Goal: Task Accomplishment & Management: Use online tool/utility

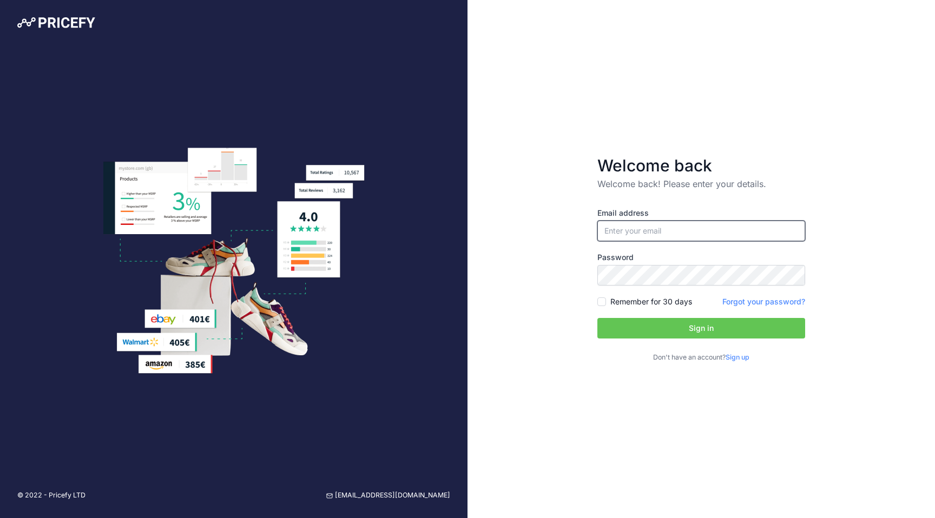
click at [757, 228] on input "email" at bounding box center [701, 231] width 208 height 21
type input "[PERSON_NAME][EMAIL_ADDRESS][PERSON_NAME][DOMAIN_NAME]"
click at [663, 332] on button "Sign in" at bounding box center [701, 328] width 208 height 21
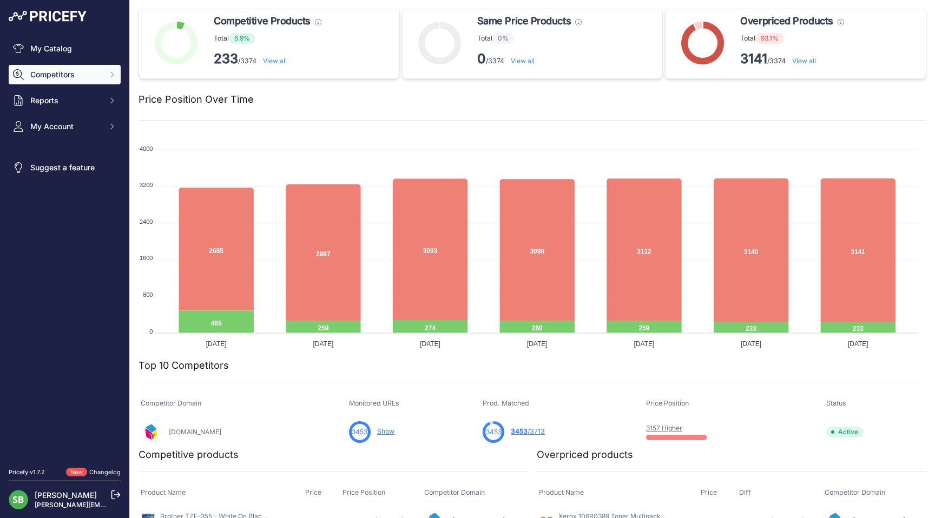
click at [101, 75] on span "Competitors" at bounding box center [65, 74] width 71 height 11
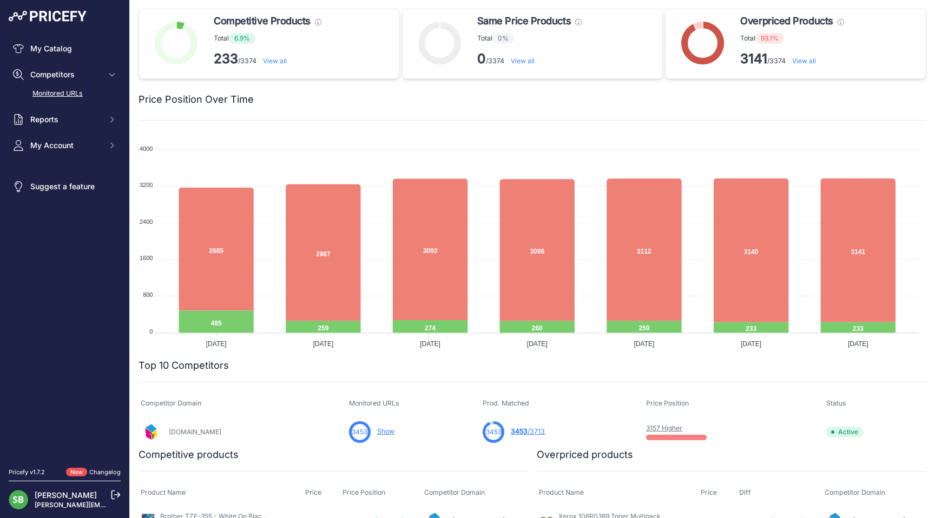
click at [77, 88] on link "Monitored URLs" at bounding box center [65, 93] width 112 height 19
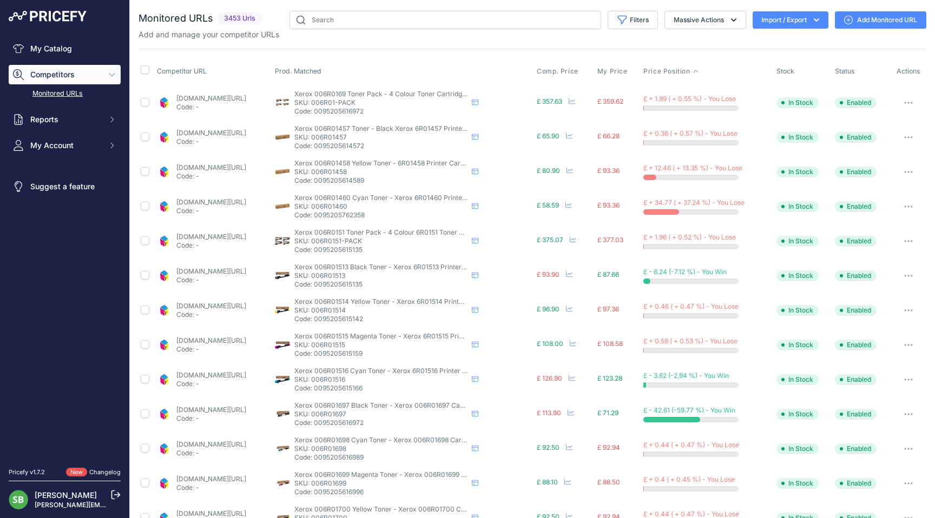
click at [685, 67] on span "Price Position" at bounding box center [666, 71] width 47 height 9
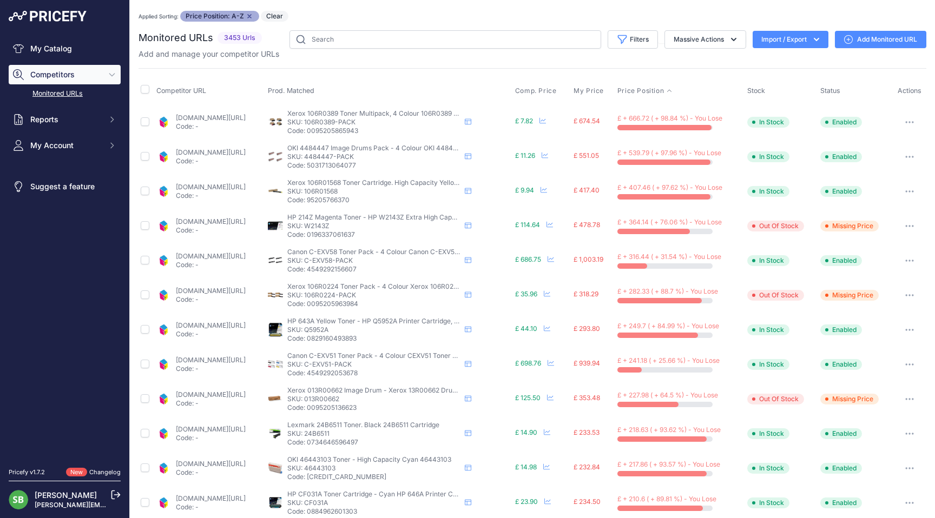
click at [905, 122] on icon "button" at bounding box center [909, 122] width 9 height 2
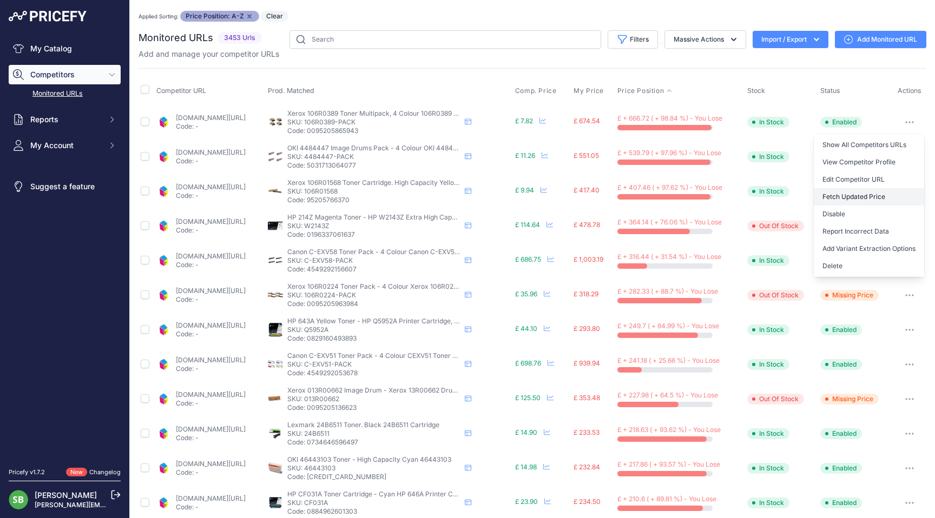
click at [837, 199] on button "Fetch Updated Price" at bounding box center [869, 196] width 110 height 17
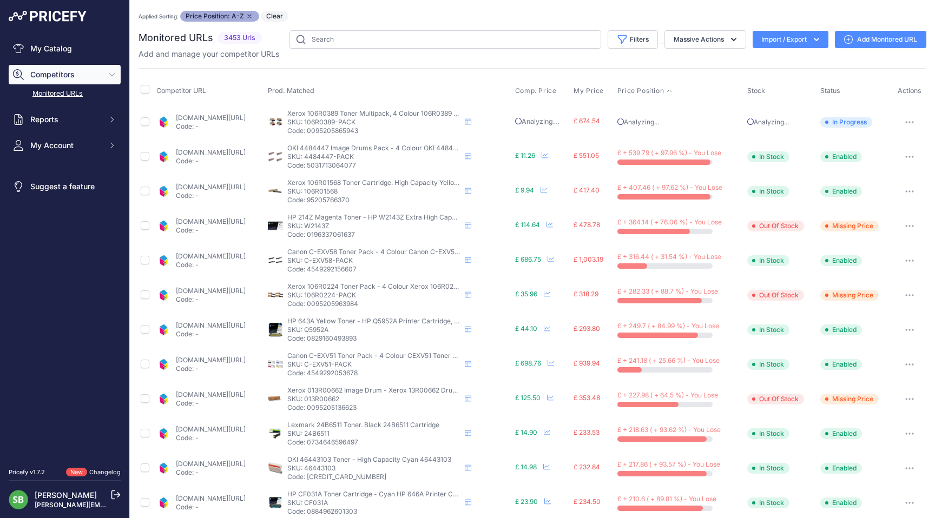
click at [908, 155] on button "button" at bounding box center [910, 156] width 22 height 15
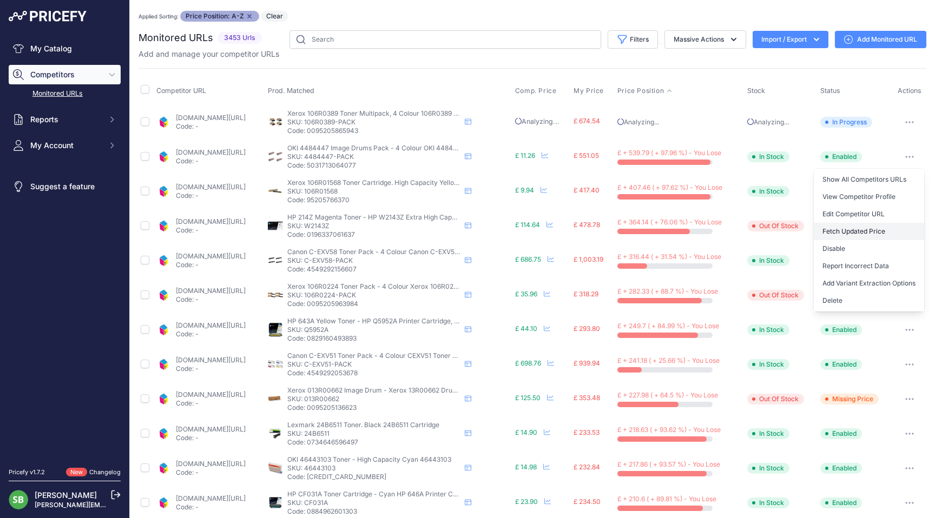
click at [837, 228] on button "Fetch Updated Price" at bounding box center [869, 231] width 110 height 17
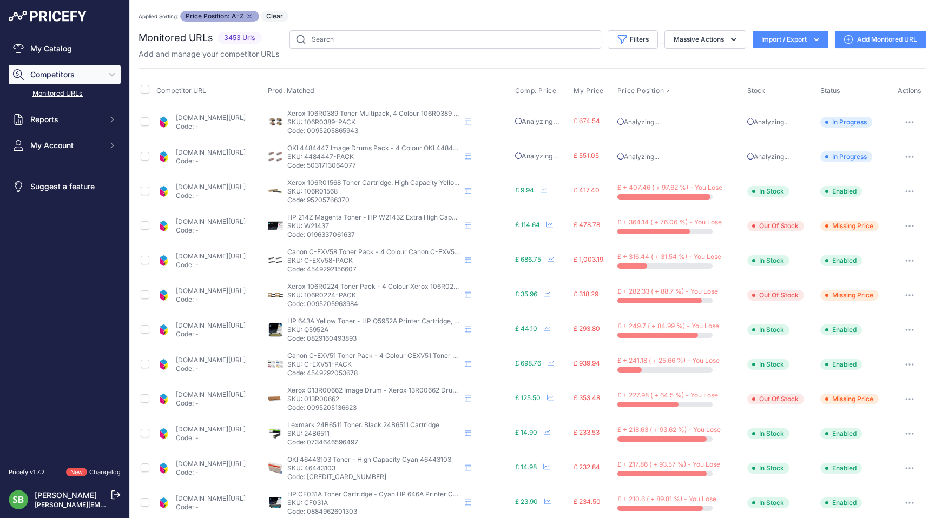
click at [905, 188] on button "button" at bounding box center [910, 191] width 22 height 15
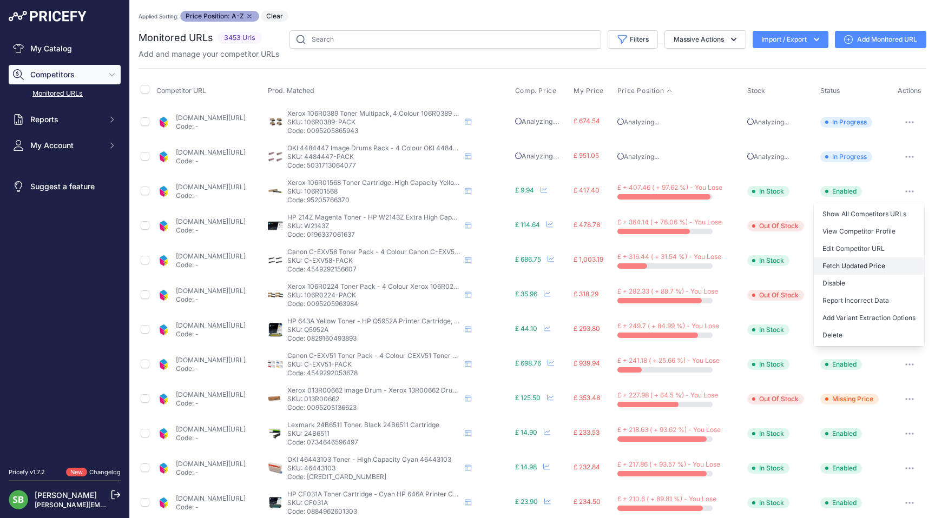
click at [859, 265] on button "Fetch Updated Price" at bounding box center [869, 266] width 110 height 17
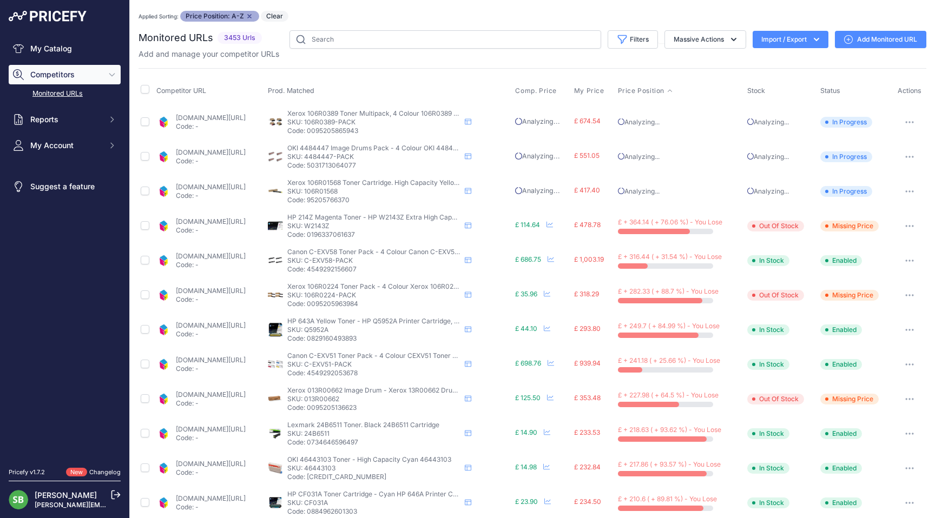
click at [246, 218] on link "cartridgepeople.com/toner/hp-w2143z-ultra-high-capacity-original-magenta-toner-…" at bounding box center [211, 222] width 70 height 8
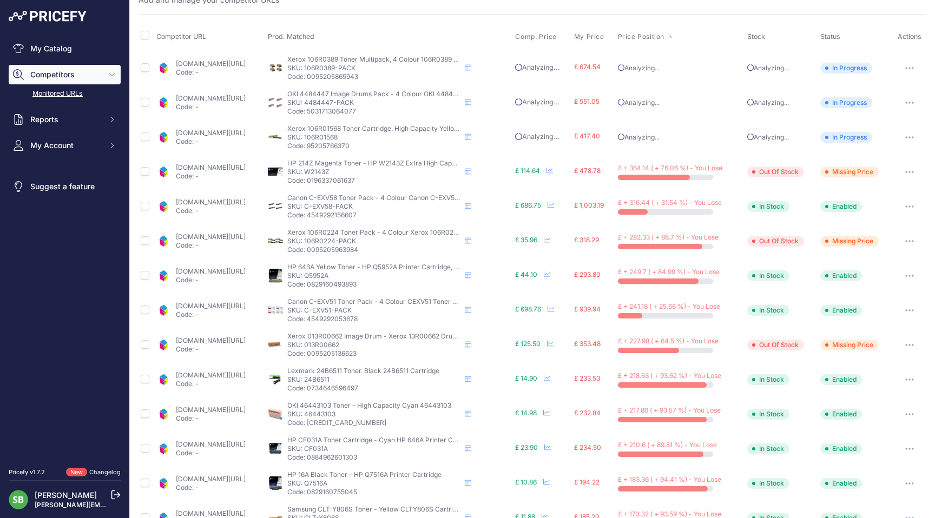
click at [214, 204] on link "cartridgepeople.com/toner/canon-3763c002-3764c002-3765c002-3766c002-original-4-…" at bounding box center [211, 202] width 70 height 8
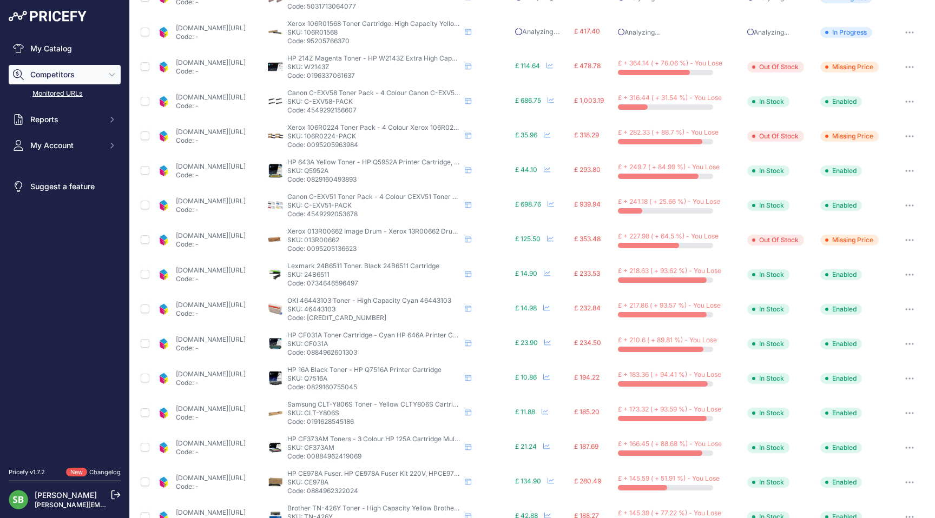
scroll to position [162, 0]
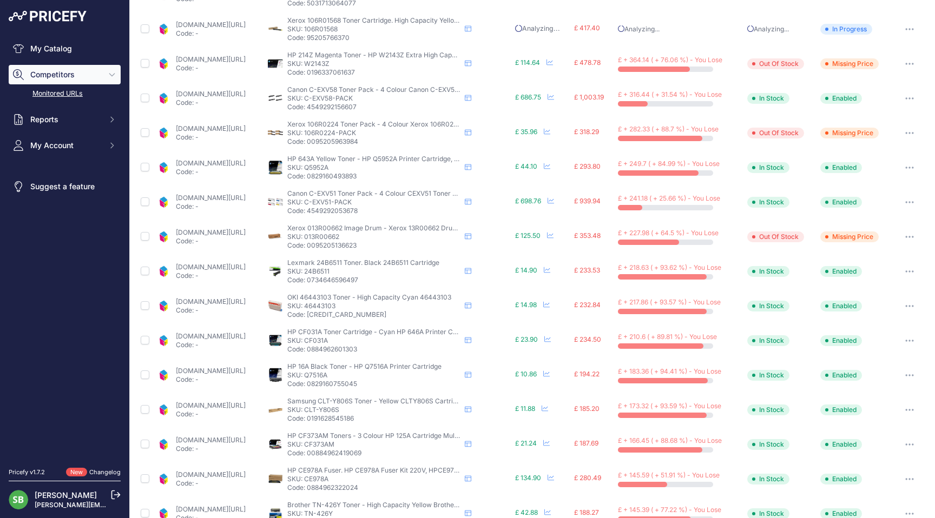
click at [228, 161] on link "cartridgepeople.com/toner/hp-q5952a-original-yellow-toner-cartridge-1347.html?p…" at bounding box center [211, 163] width 70 height 8
click at [904, 166] on button "button" at bounding box center [910, 167] width 22 height 15
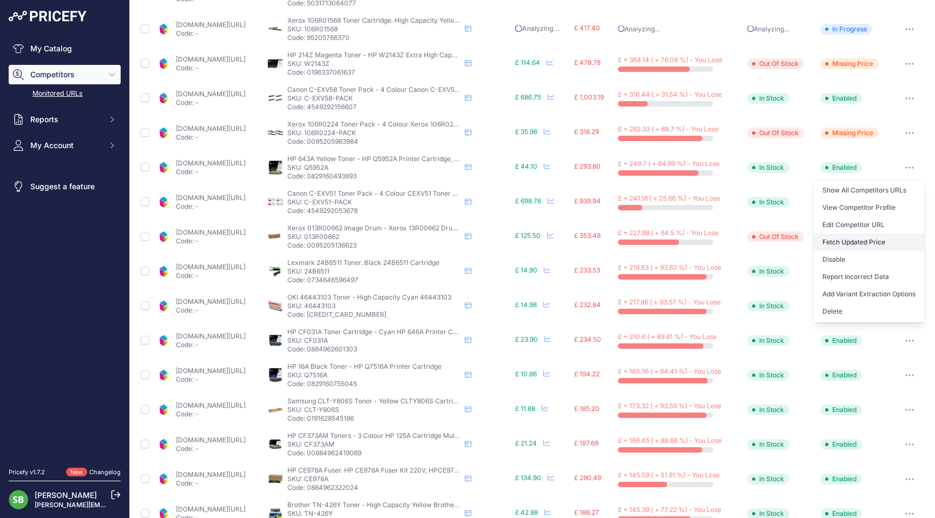
click at [854, 240] on button "Fetch Updated Price" at bounding box center [869, 242] width 110 height 17
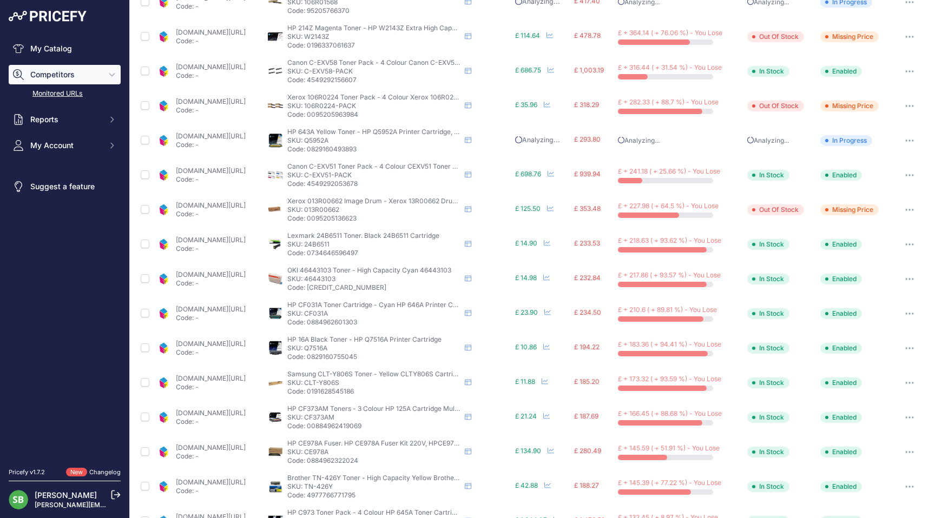
scroll to position [162, 0]
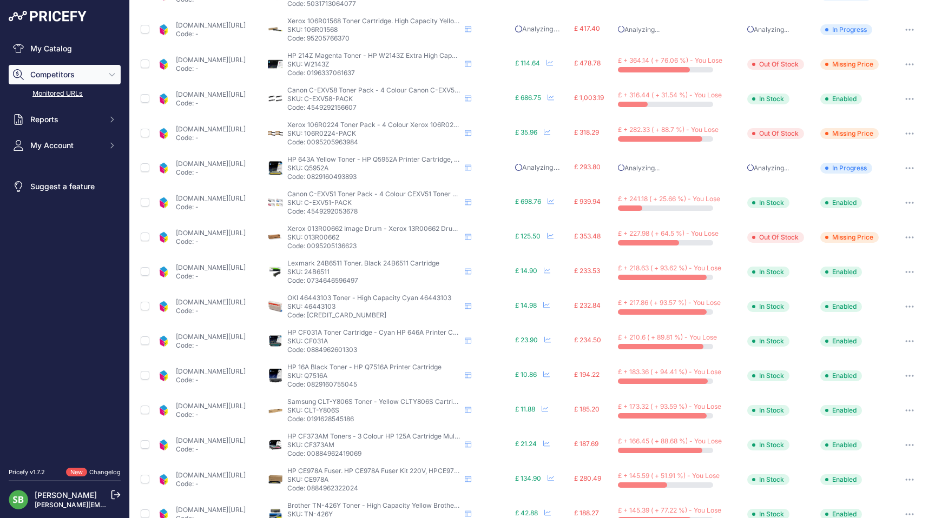
click at [906, 270] on button "button" at bounding box center [910, 272] width 22 height 15
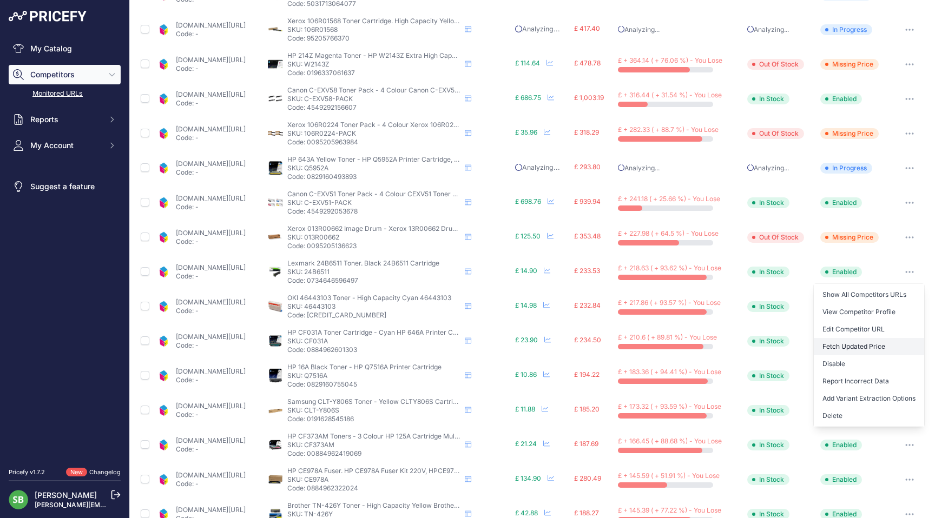
click at [847, 349] on button "Fetch Updated Price" at bounding box center [869, 346] width 110 height 17
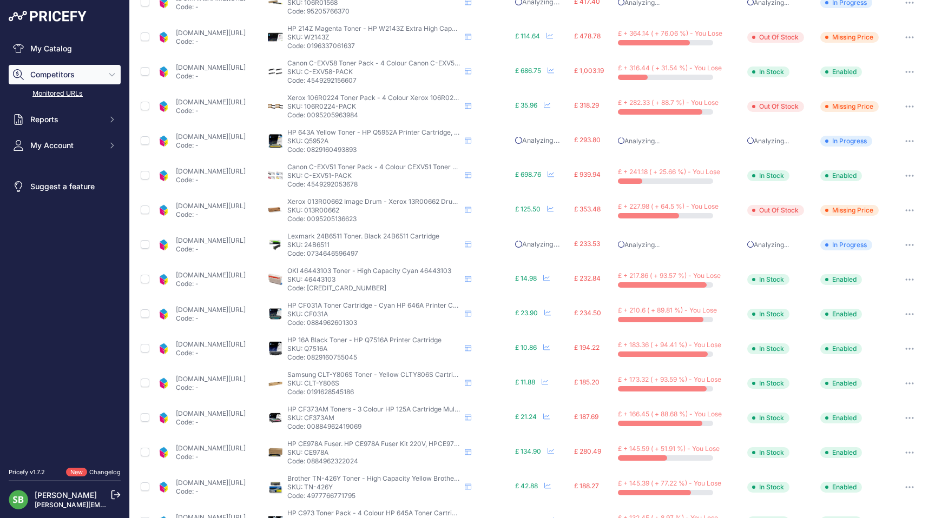
scroll to position [161, 0]
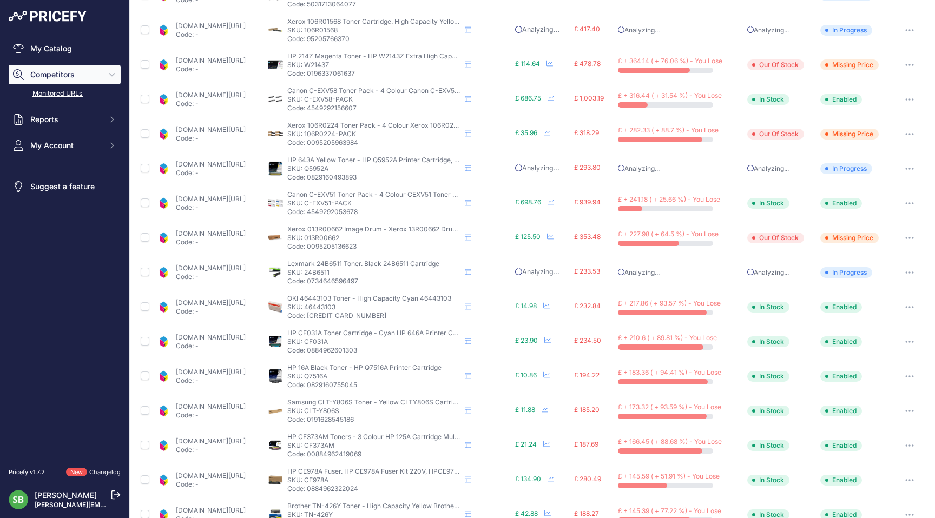
click at [900, 309] on button "button" at bounding box center [910, 307] width 22 height 15
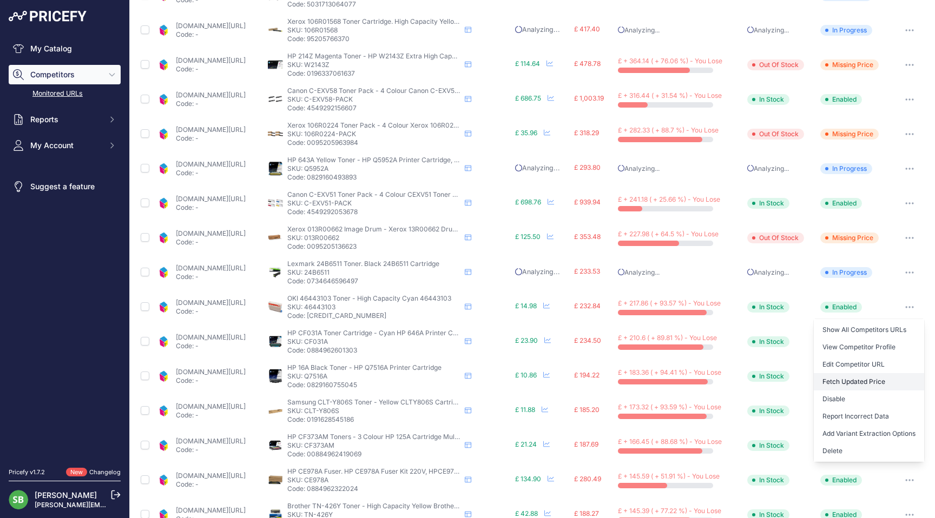
click at [848, 384] on button "Fetch Updated Price" at bounding box center [869, 381] width 110 height 17
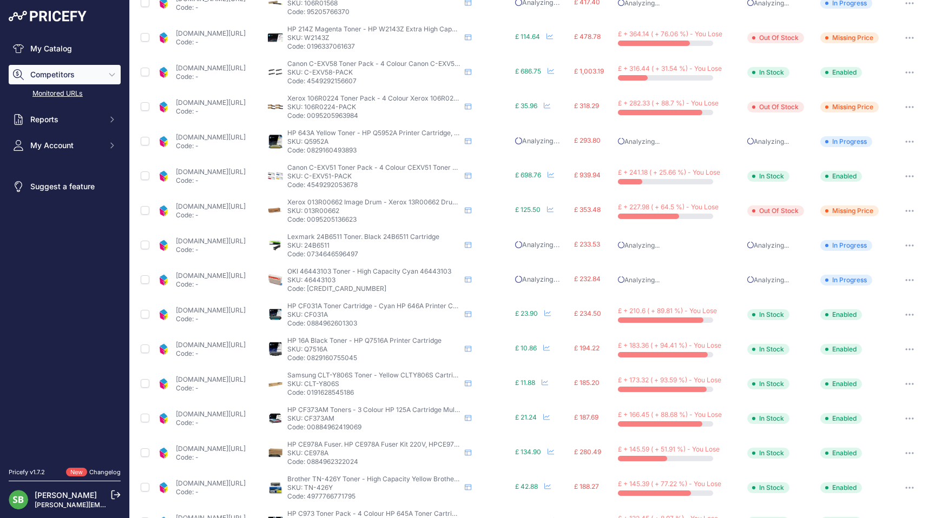
scroll to position [161, 0]
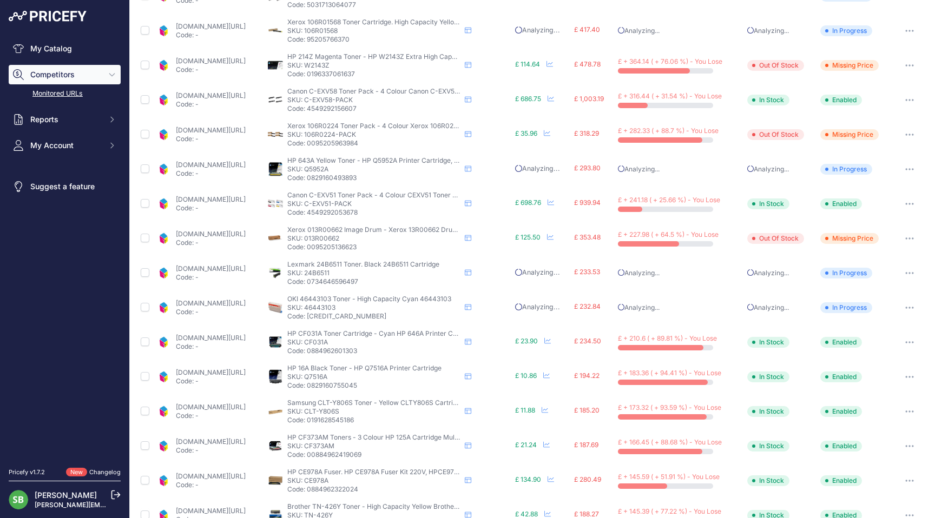
click at [903, 340] on button "button" at bounding box center [910, 342] width 22 height 15
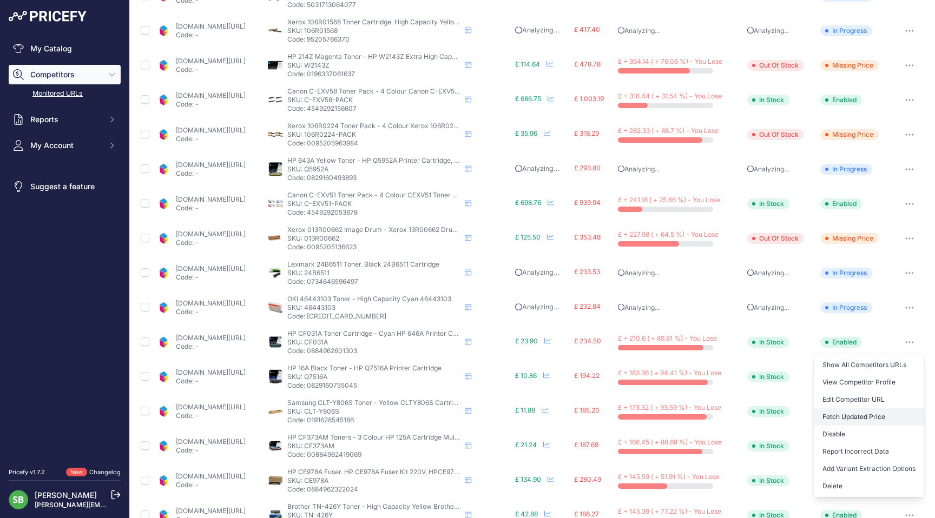
click at [849, 415] on button "Fetch Updated Price" at bounding box center [869, 417] width 110 height 17
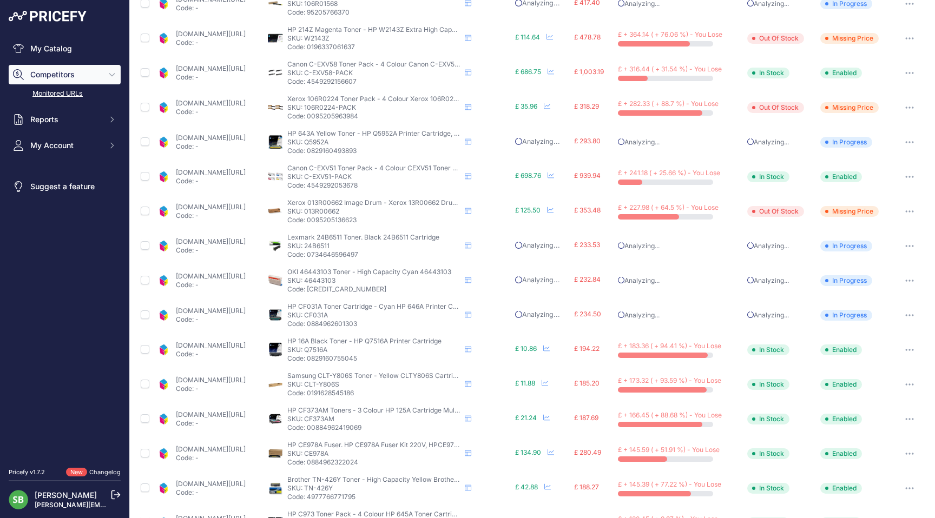
scroll to position [160, 0]
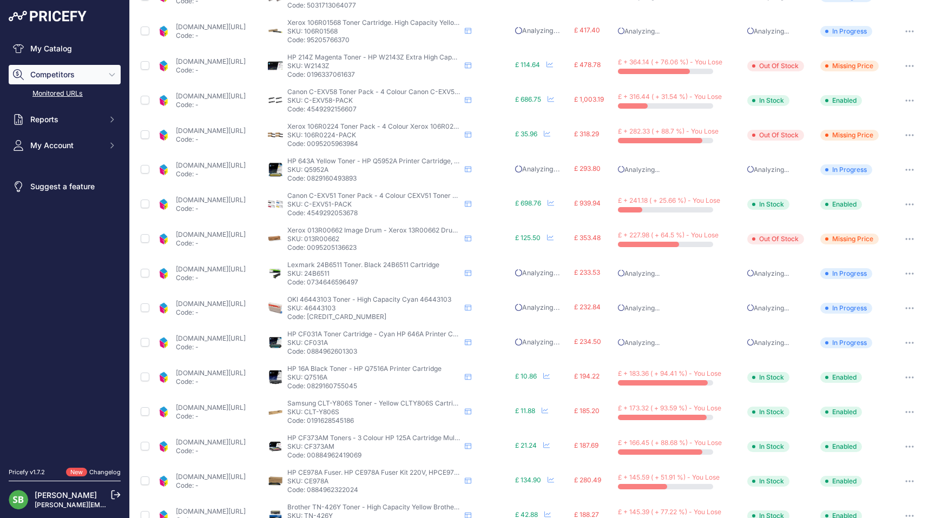
click at [907, 377] on icon "button" at bounding box center [909, 378] width 9 height 2
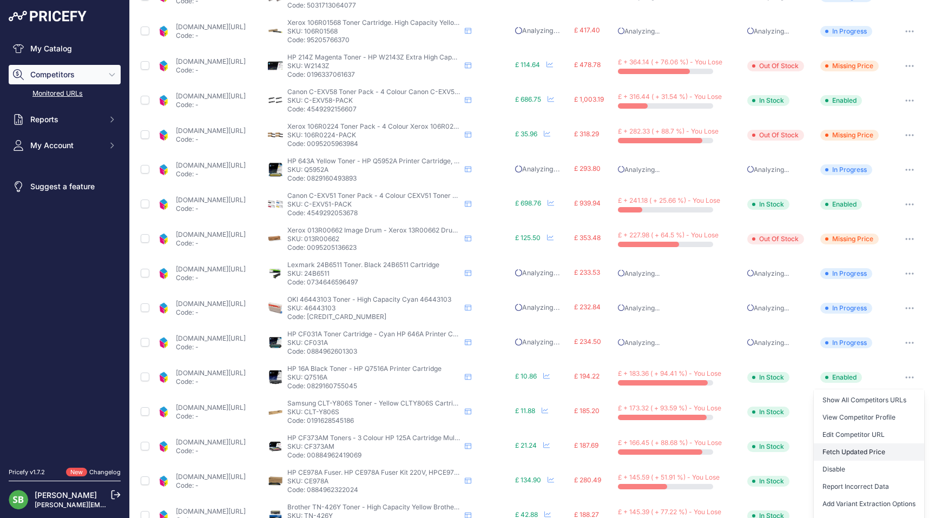
click at [848, 446] on button "Fetch Updated Price" at bounding box center [869, 452] width 110 height 17
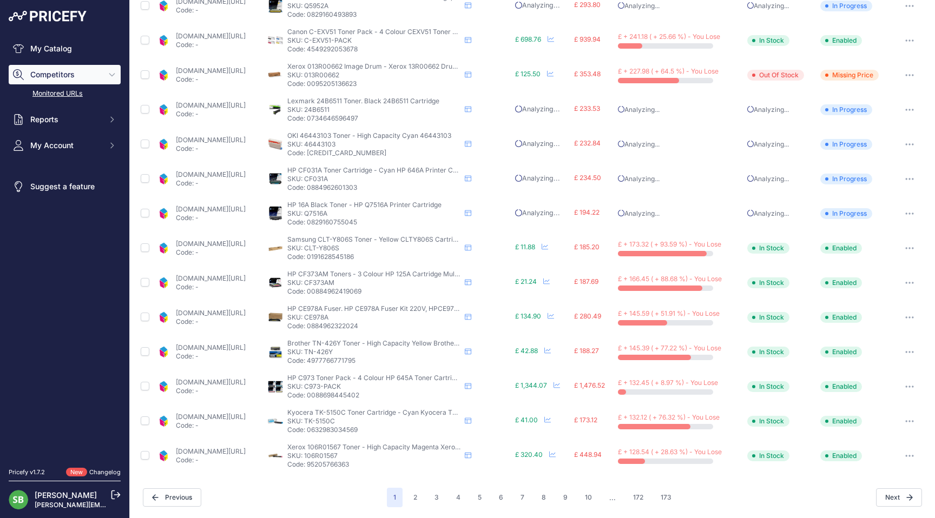
scroll to position [324, 0]
click at [899, 247] on button "button" at bounding box center [910, 248] width 22 height 15
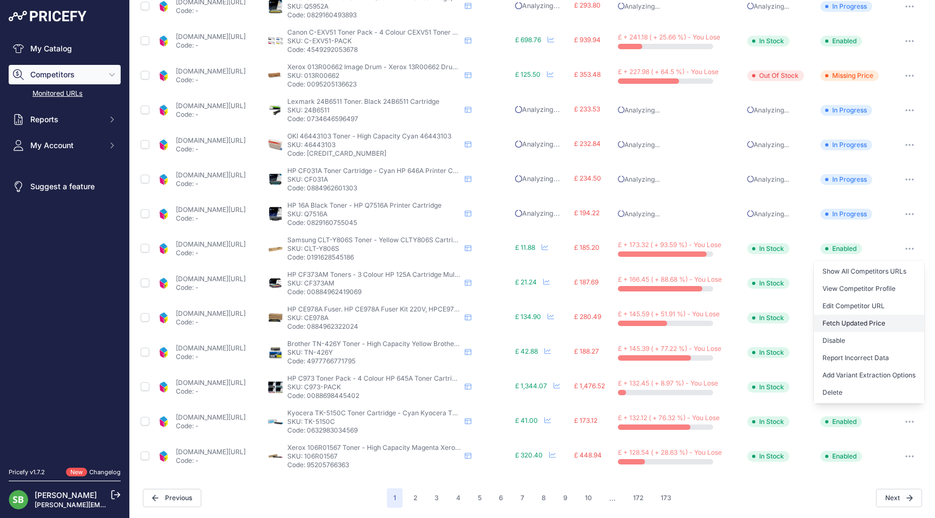
click at [833, 326] on button "Fetch Updated Price" at bounding box center [869, 323] width 110 height 17
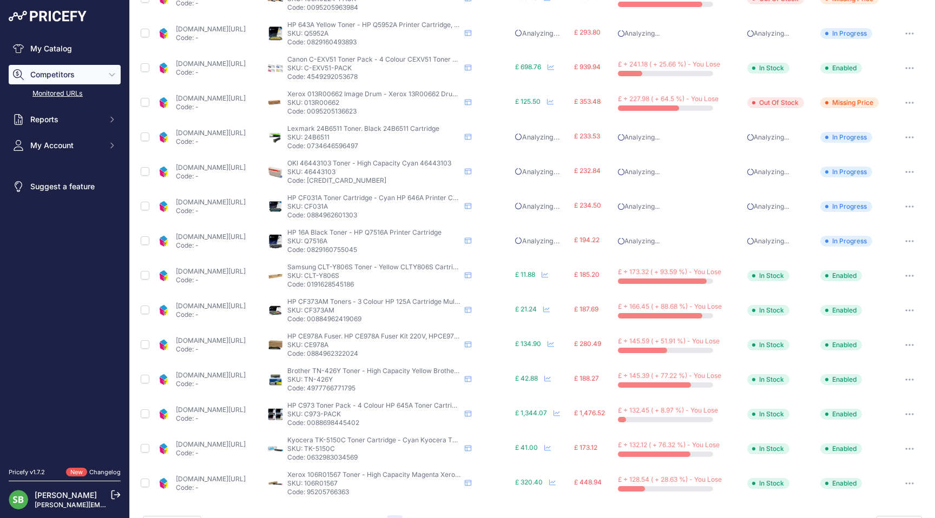
scroll to position [351, 0]
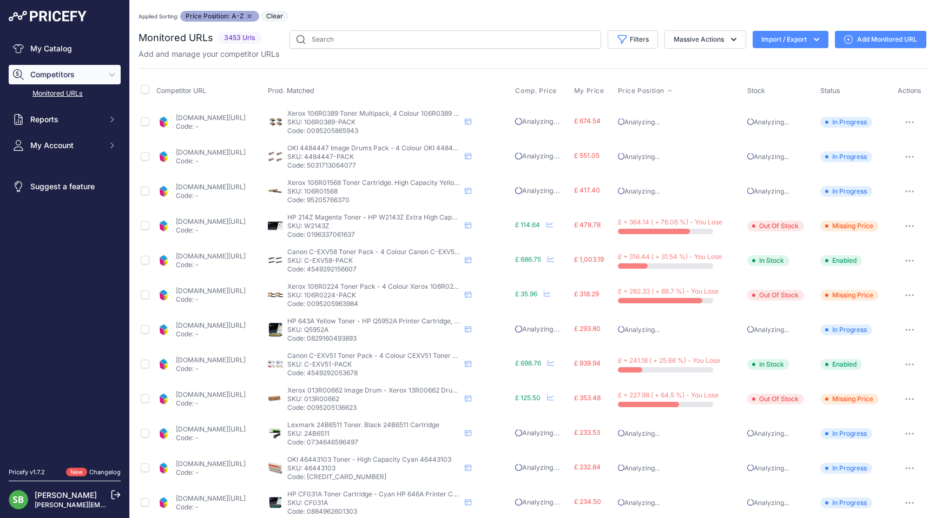
scroll to position [323, 0]
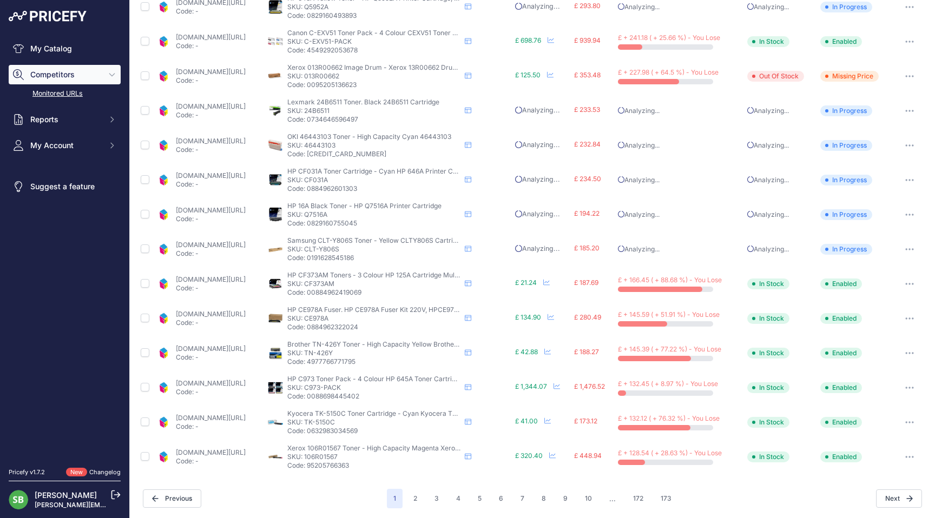
click at [899, 283] on button "button" at bounding box center [910, 284] width 22 height 15
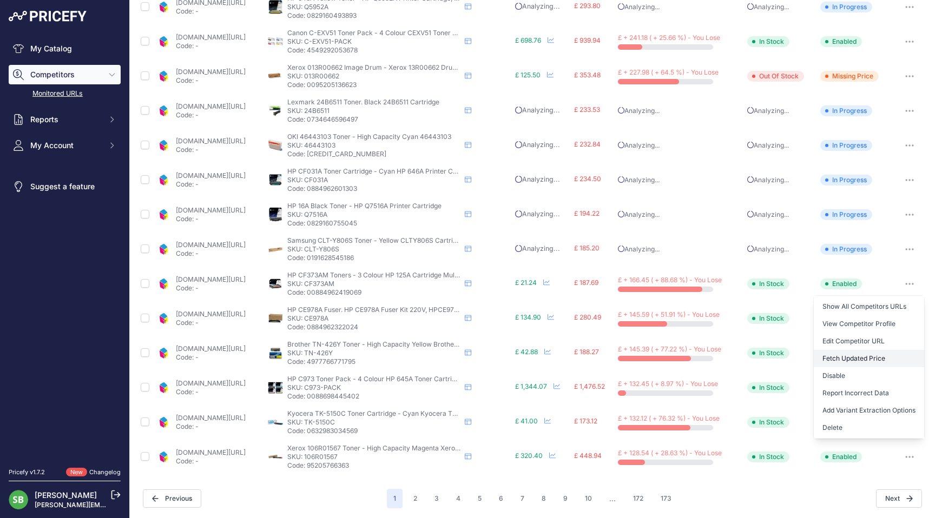
click at [833, 356] on button "Fetch Updated Price" at bounding box center [869, 358] width 110 height 17
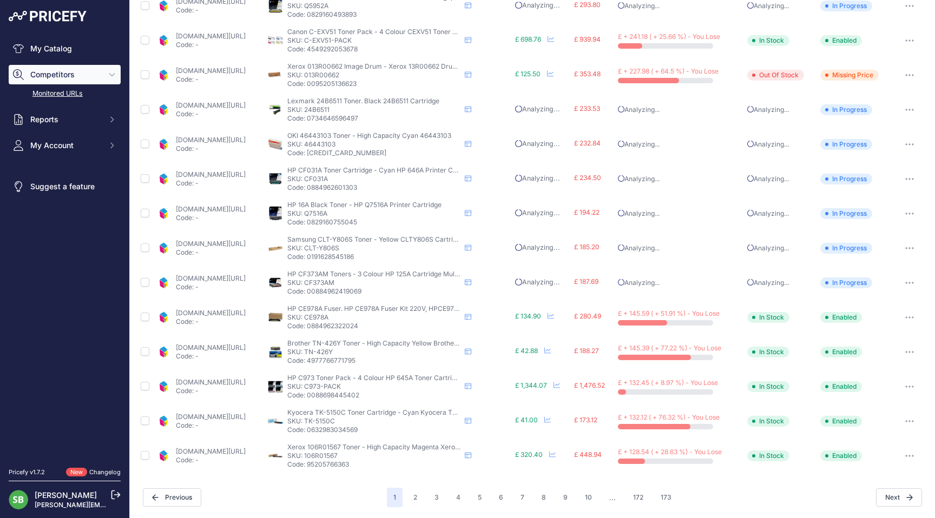
scroll to position [323, 0]
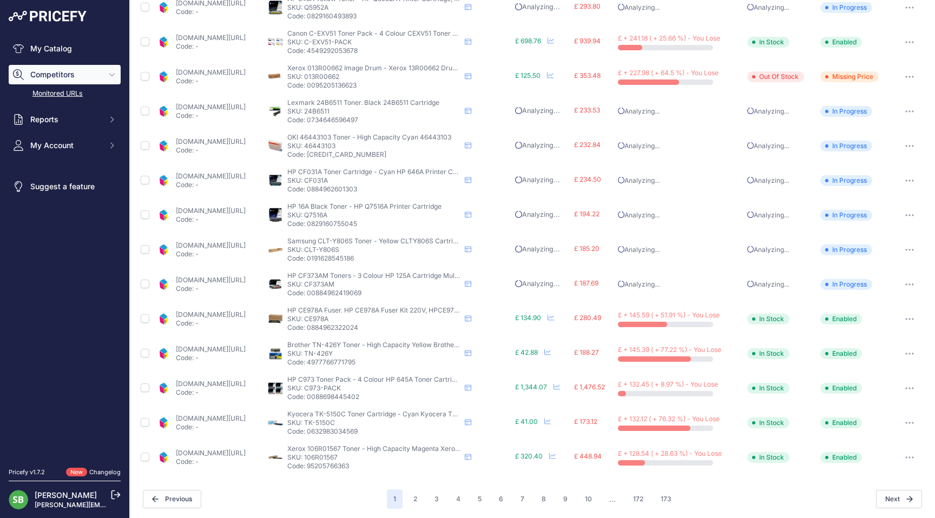
click at [238, 314] on link "cartridgepeople.com/fuser/hp-ce978a-original-70573.html?prirule_jdsnikfkfjsd=58…" at bounding box center [211, 315] width 70 height 8
click at [899, 314] on button "button" at bounding box center [910, 319] width 22 height 15
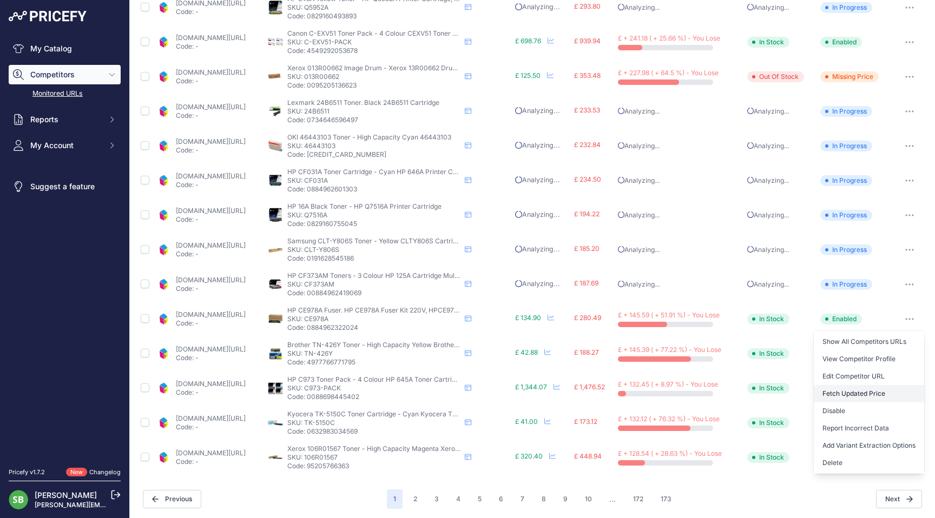
click at [851, 391] on button "Fetch Updated Price" at bounding box center [869, 393] width 110 height 17
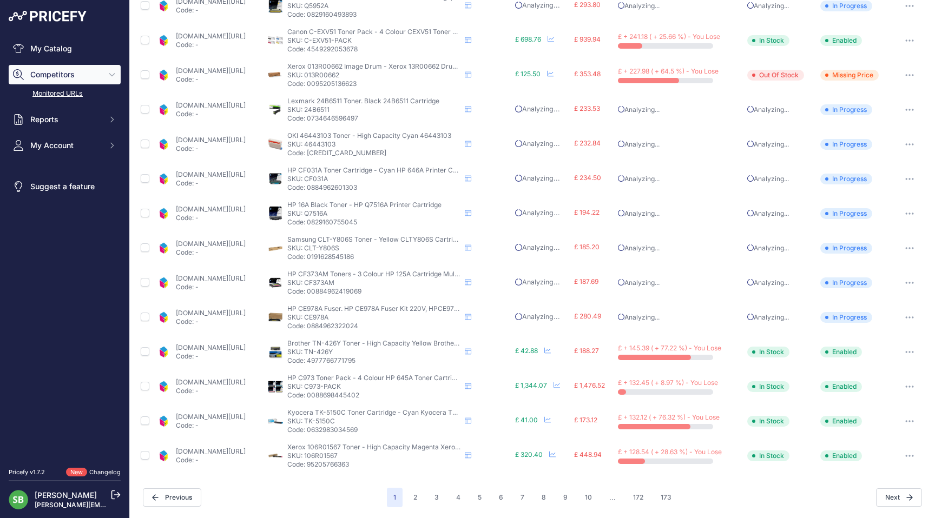
scroll to position [322, 0]
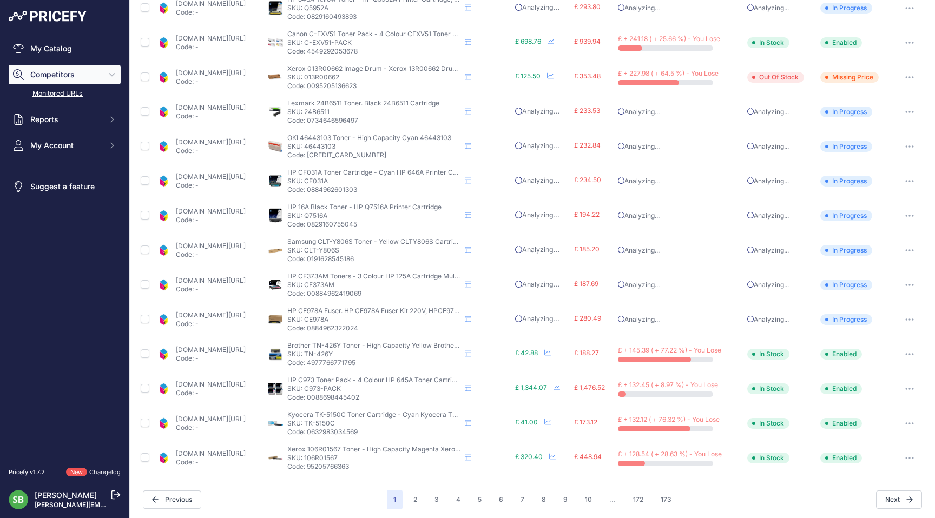
click at [909, 354] on icon "button" at bounding box center [909, 354] width 1 height 1
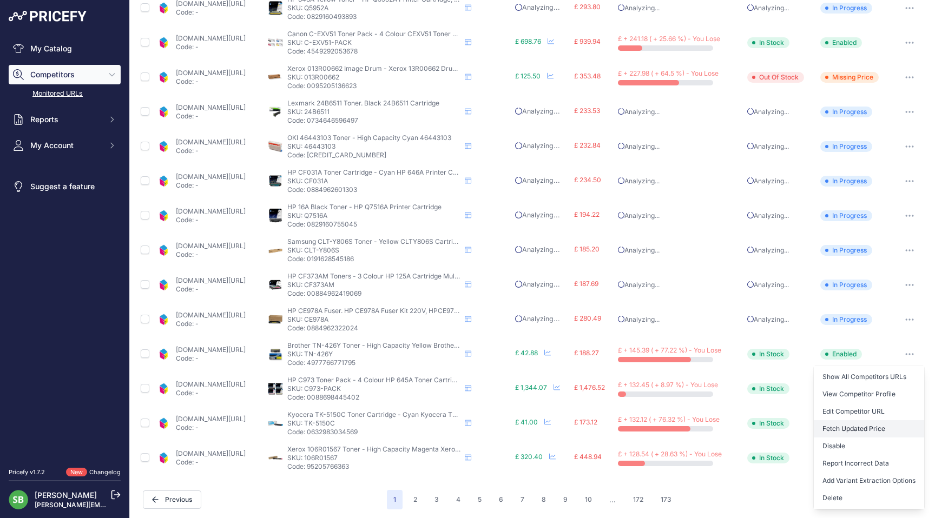
click at [846, 428] on button "Fetch Updated Price" at bounding box center [869, 428] width 110 height 17
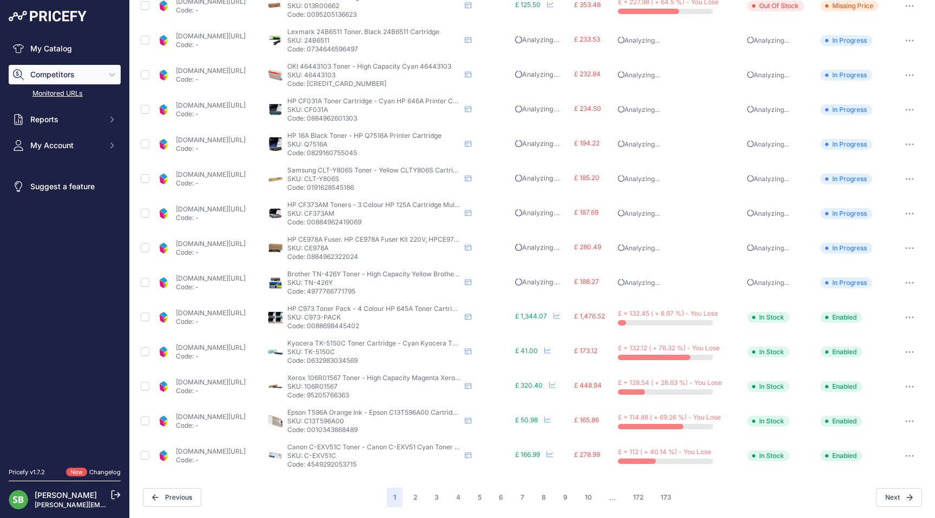
scroll to position [321, 0]
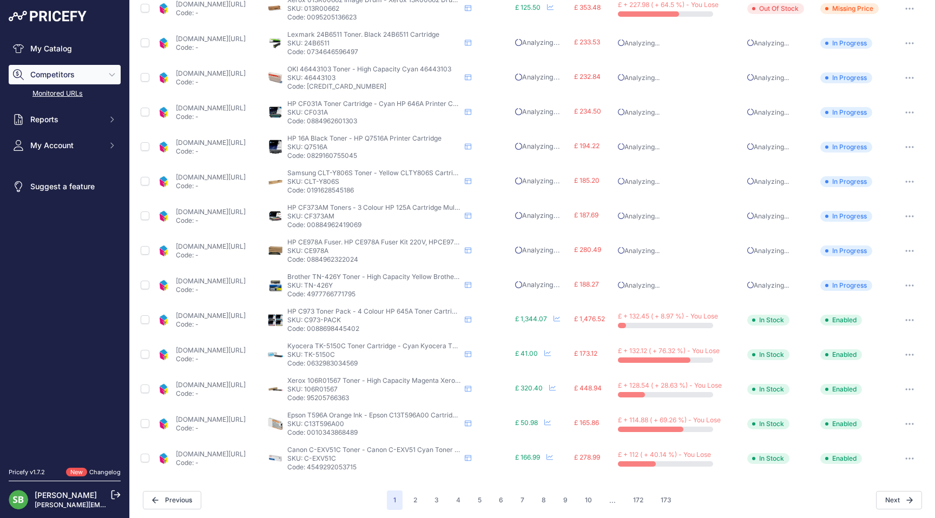
click at [247, 345] on td "cartridgepeople.com/toner/kyocera-1t02nscnl0-original-cyan-toner-cartridge-7183…" at bounding box center [209, 355] width 111 height 35
click at [246, 348] on link "cartridgepeople.com/toner/kyocera-1t02nscnl0-original-cyan-toner-cartridge-7183…" at bounding box center [211, 350] width 70 height 8
click at [909, 354] on button "button" at bounding box center [910, 354] width 22 height 15
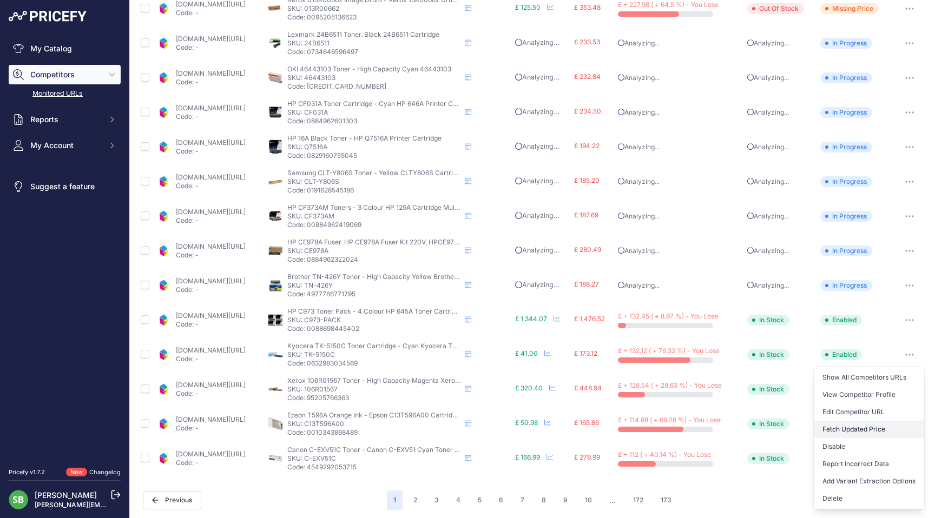
click at [837, 431] on button "Fetch Updated Price" at bounding box center [869, 429] width 110 height 17
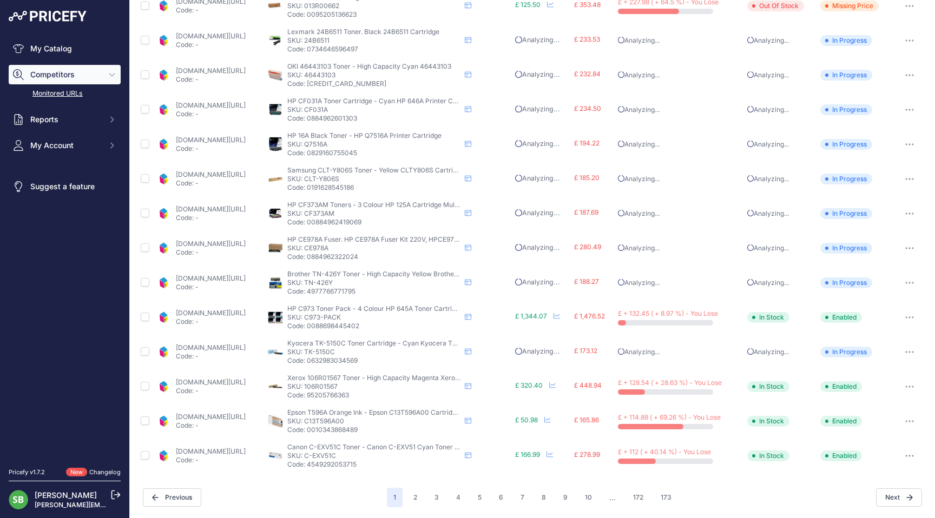
scroll to position [321, 0]
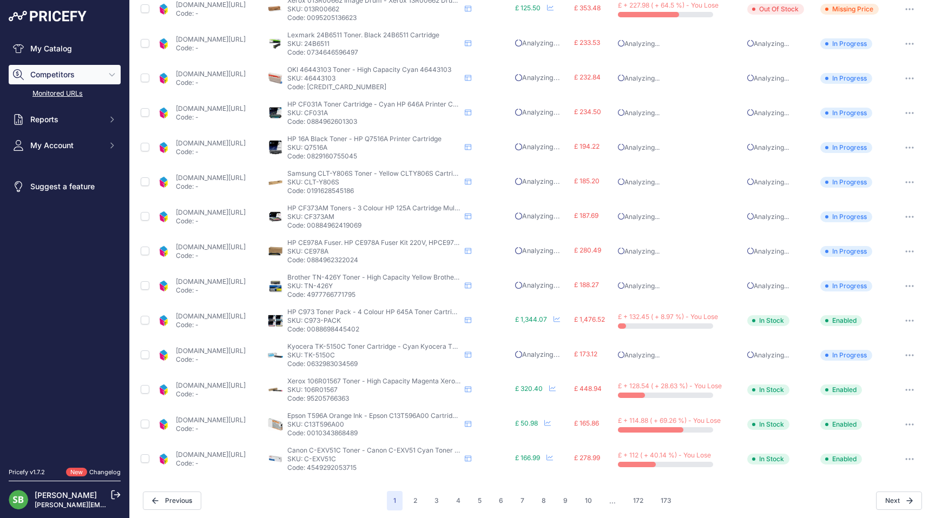
click at [246, 423] on link "cartridgepeople.com/ink/epson-c13t596a00-original-orange-ink-cartridge-9614.htm…" at bounding box center [211, 420] width 70 height 8
click at [907, 425] on icon "button" at bounding box center [909, 425] width 9 height 2
click at [832, 496] on button "Fetch Updated Price" at bounding box center [869, 499] width 110 height 17
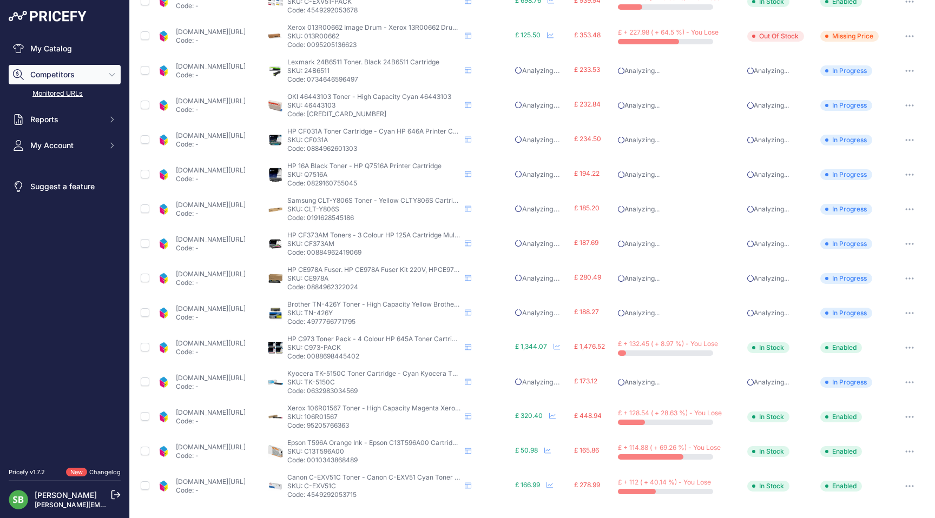
scroll to position [348, 0]
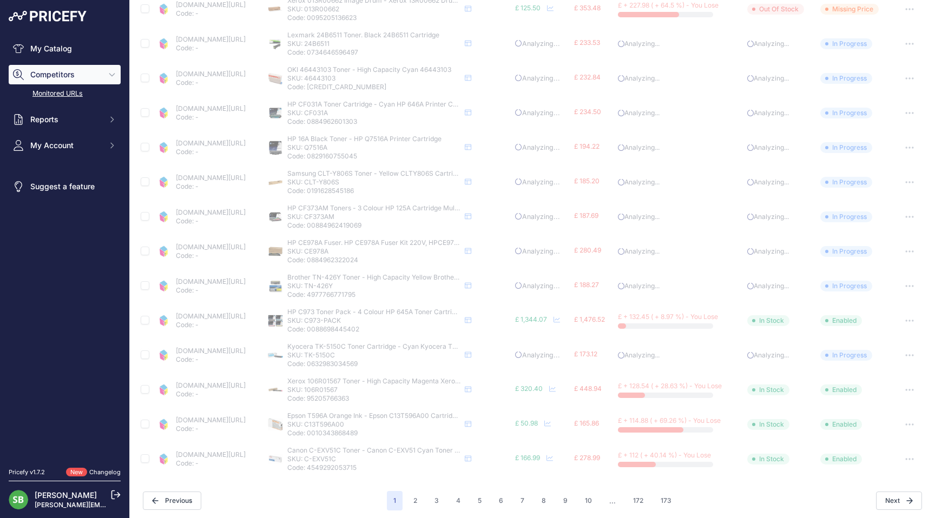
click at [224, 453] on link "cartridgepeople.com/toner/canon-0482c002-original-cyan-toner-cartridge-72658.ht…" at bounding box center [211, 455] width 70 height 8
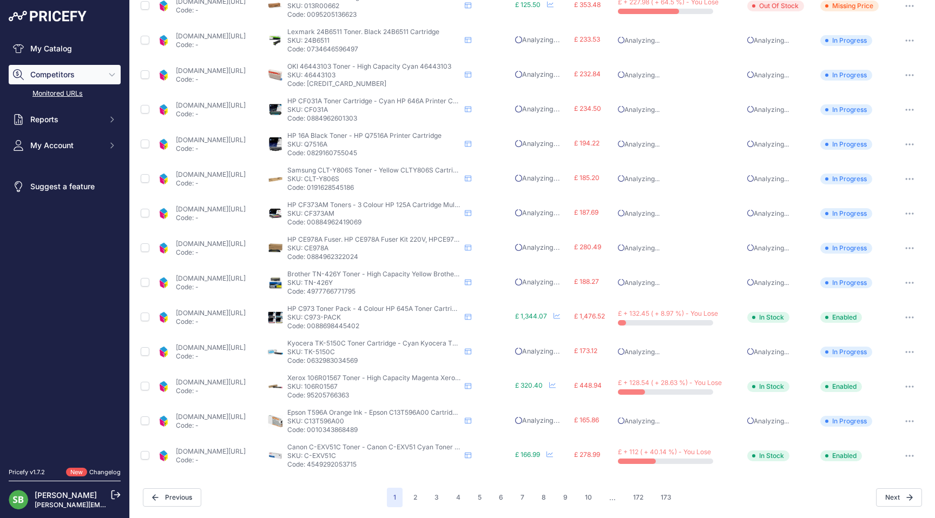
scroll to position [320, 0]
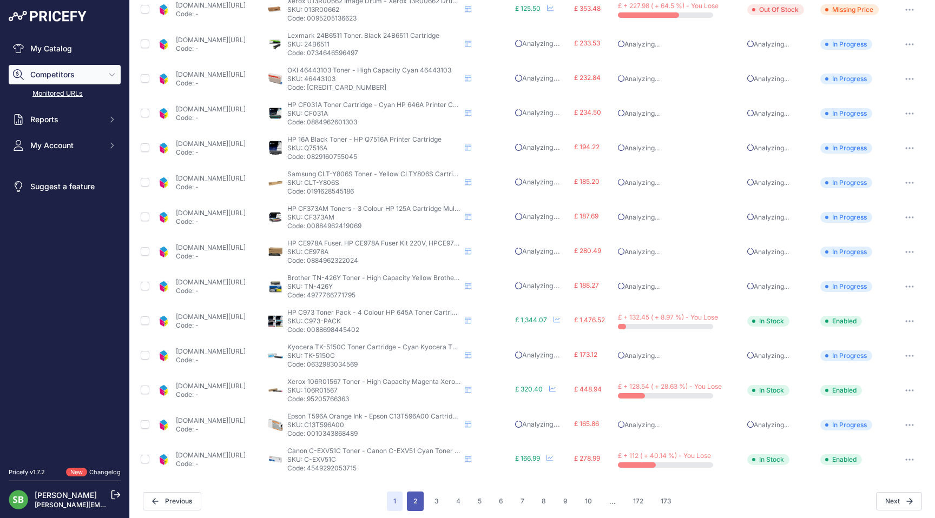
click at [409, 502] on button "2" at bounding box center [415, 501] width 17 height 19
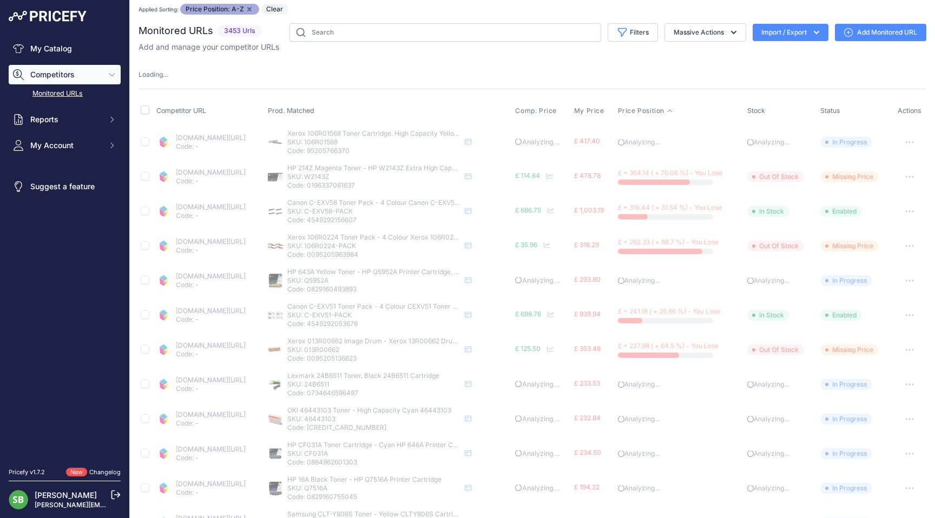
scroll to position [0, 0]
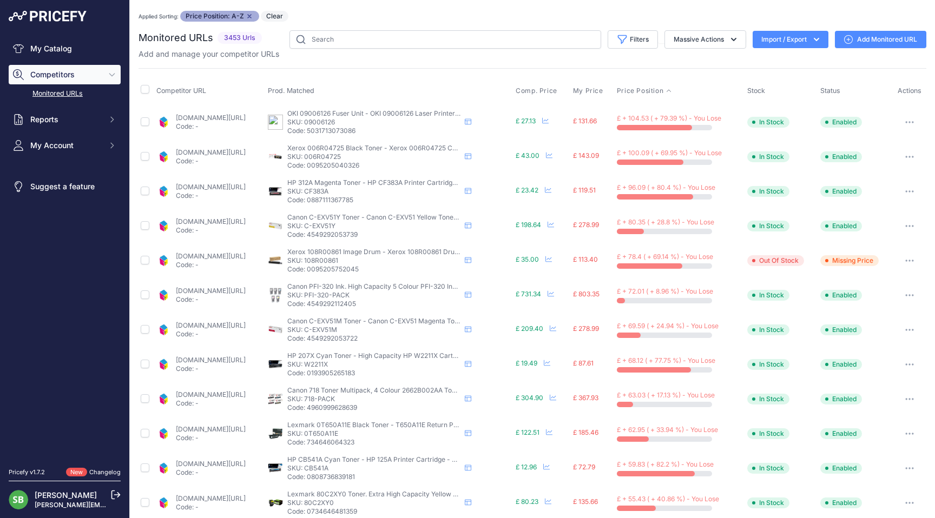
click at [208, 120] on link "[DOMAIN_NAME][URL]" at bounding box center [211, 118] width 70 height 8
click at [903, 119] on button "button" at bounding box center [910, 122] width 22 height 15
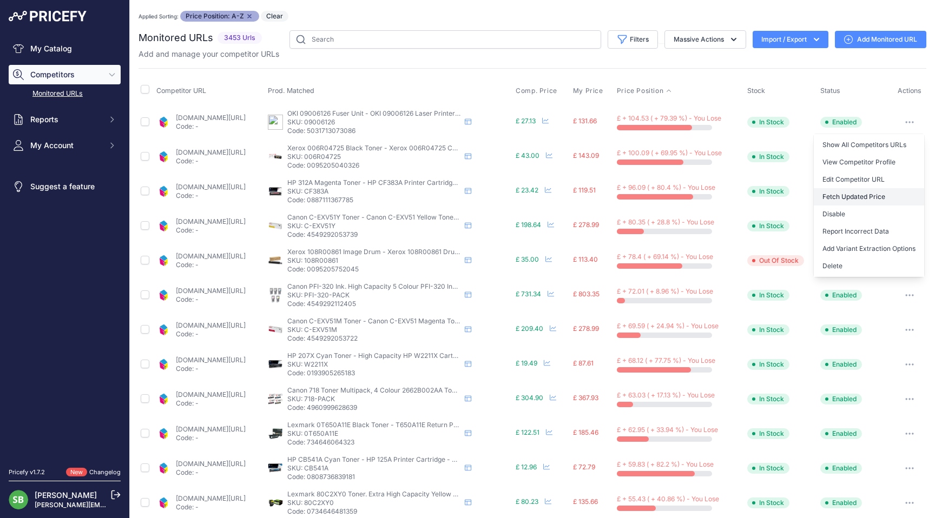
click at [847, 196] on button "Fetch Updated Price" at bounding box center [869, 196] width 110 height 17
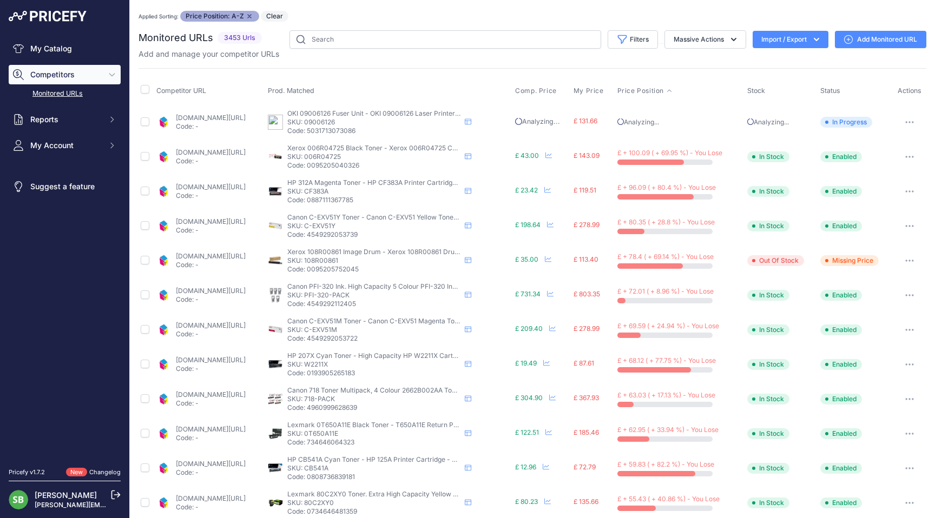
click at [226, 153] on link "[DOMAIN_NAME][URL]" at bounding box center [211, 152] width 70 height 8
click at [912, 157] on icon "button" at bounding box center [912, 156] width 1 height 1
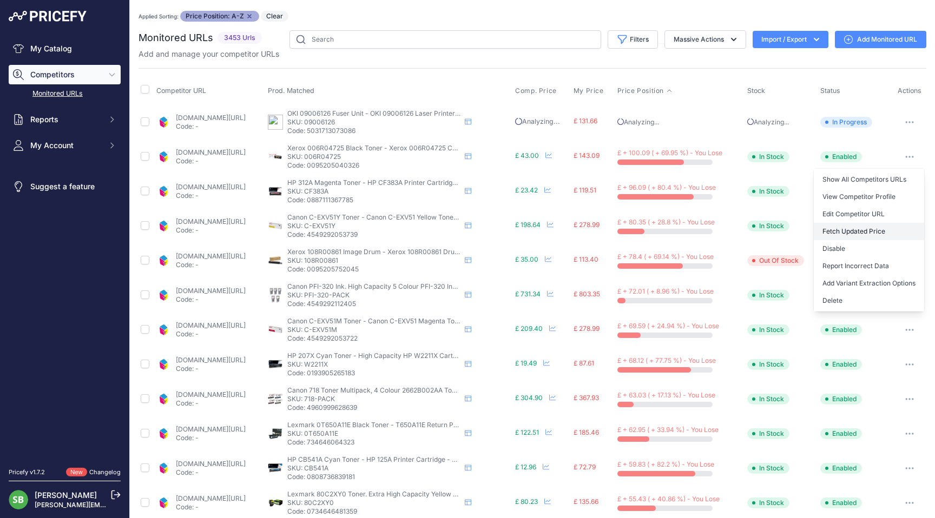
click at [853, 233] on button "Fetch Updated Price" at bounding box center [869, 231] width 110 height 17
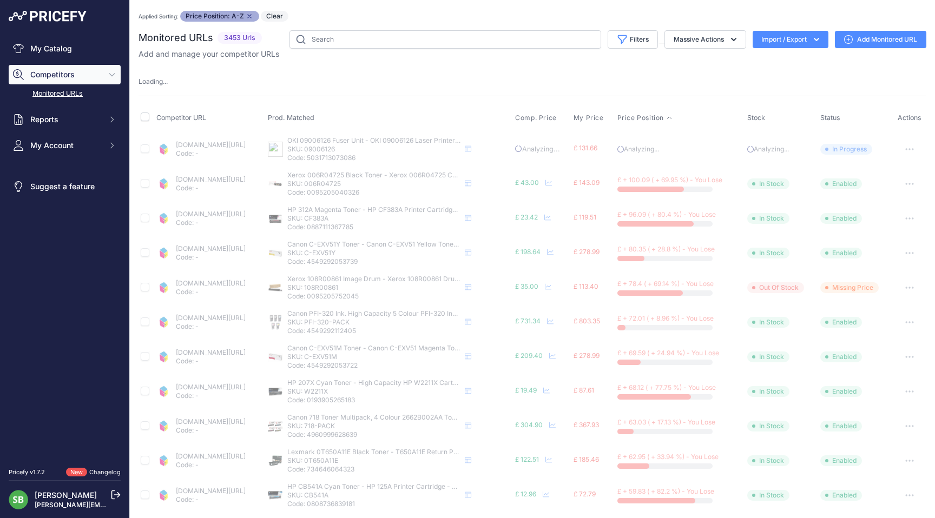
click at [219, 212] on link "[DOMAIN_NAME][URL]" at bounding box center [211, 214] width 70 height 8
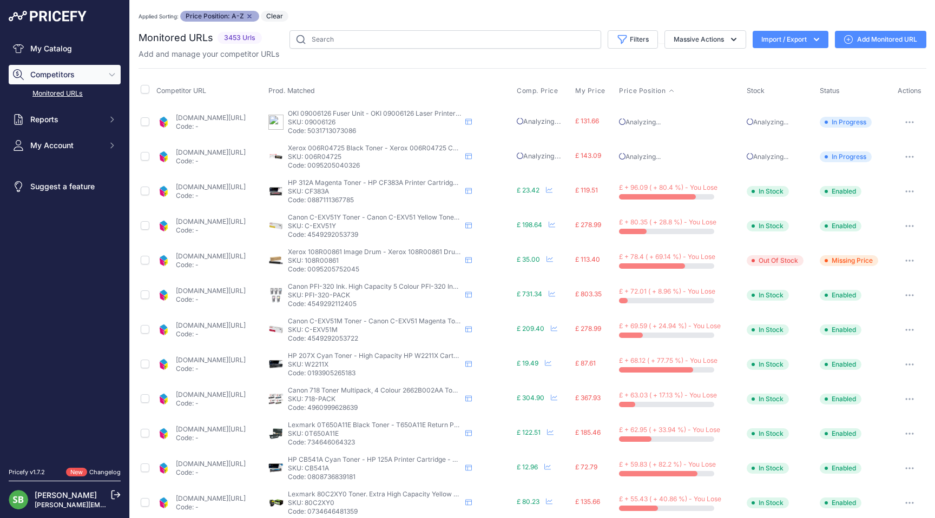
click at [909, 191] on icon "button" at bounding box center [909, 191] width 1 height 1
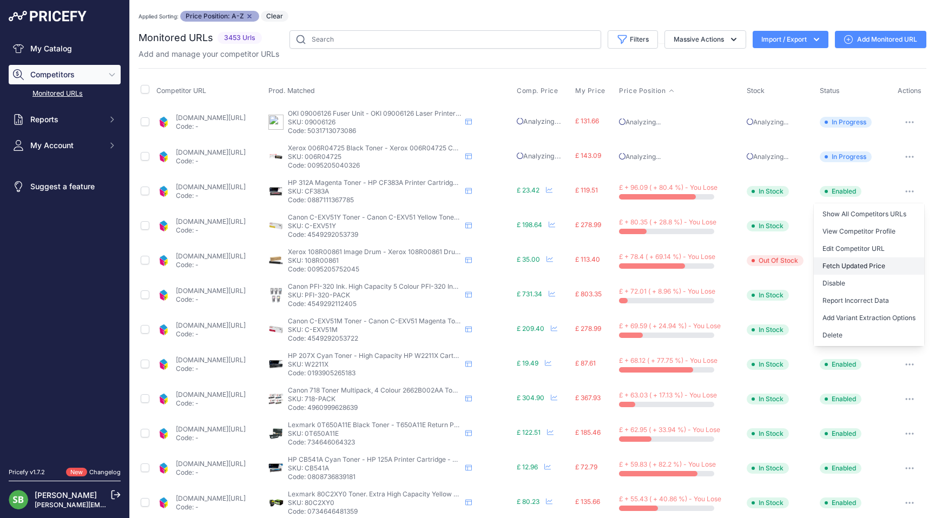
click at [851, 268] on button "Fetch Updated Price" at bounding box center [869, 266] width 110 height 17
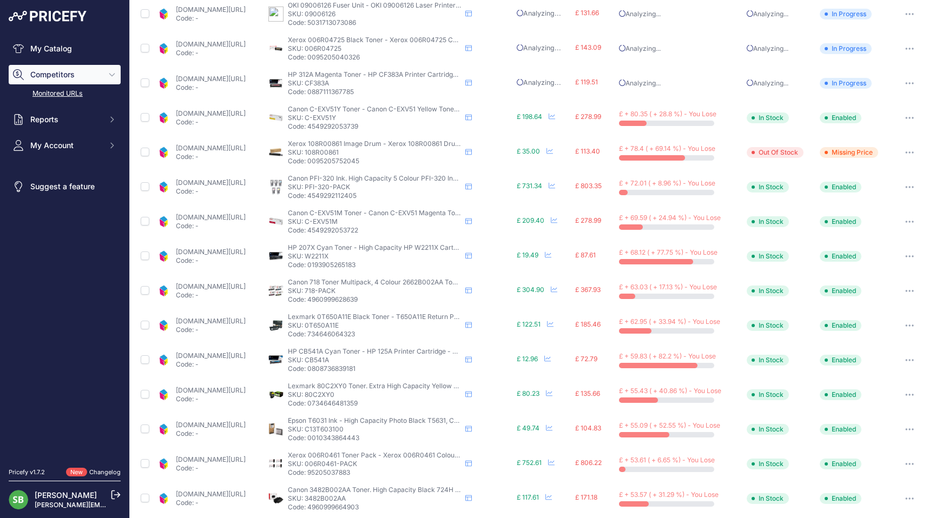
scroll to position [81, 0]
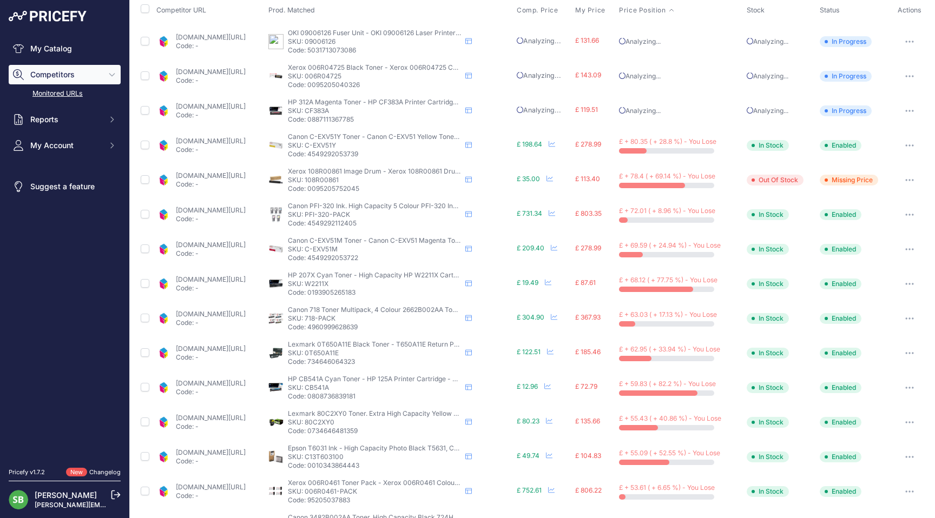
click at [912, 284] on icon "button" at bounding box center [912, 284] width 1 height 1
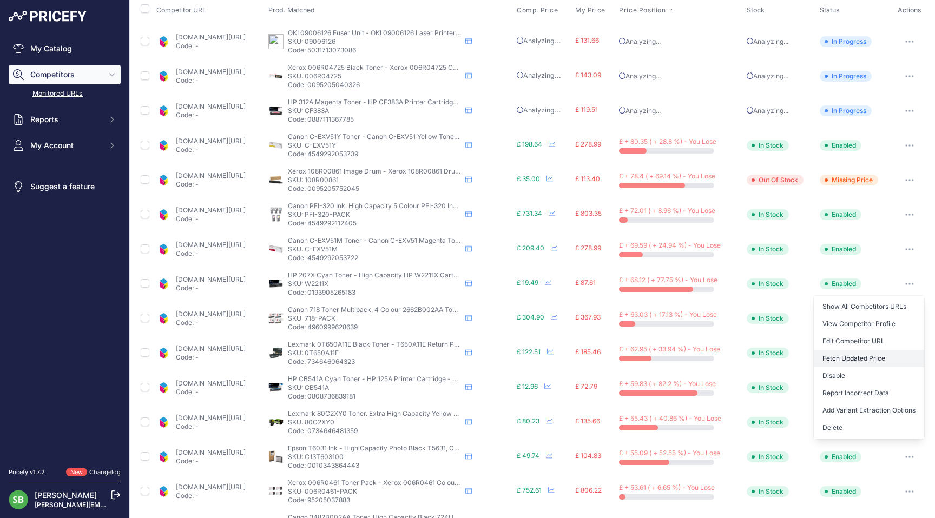
click at [848, 359] on button "Fetch Updated Price" at bounding box center [869, 358] width 110 height 17
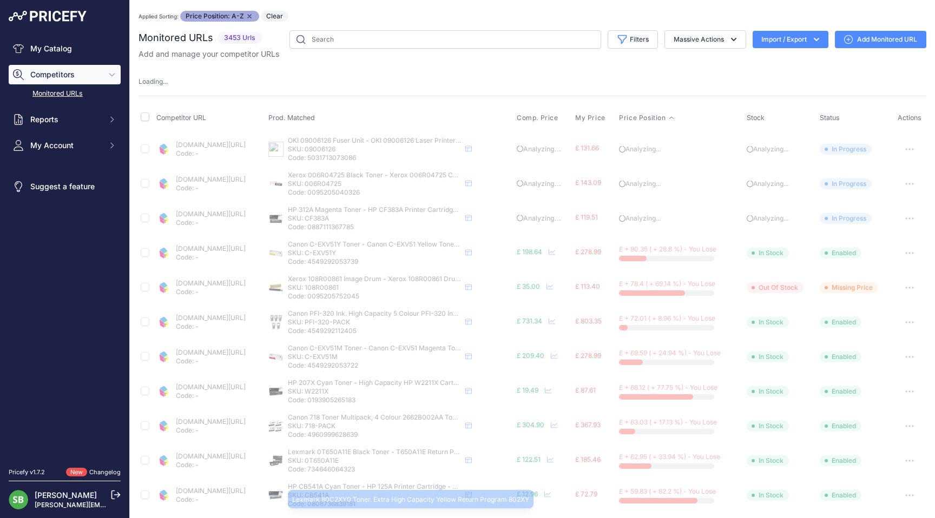
scroll to position [216, 0]
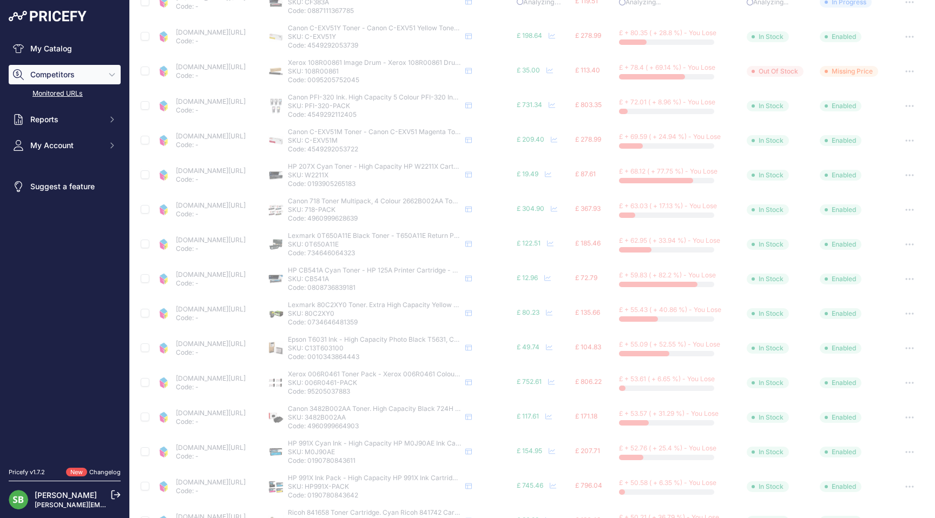
click at [233, 277] on link "[DOMAIN_NAME][URL]" at bounding box center [211, 275] width 70 height 8
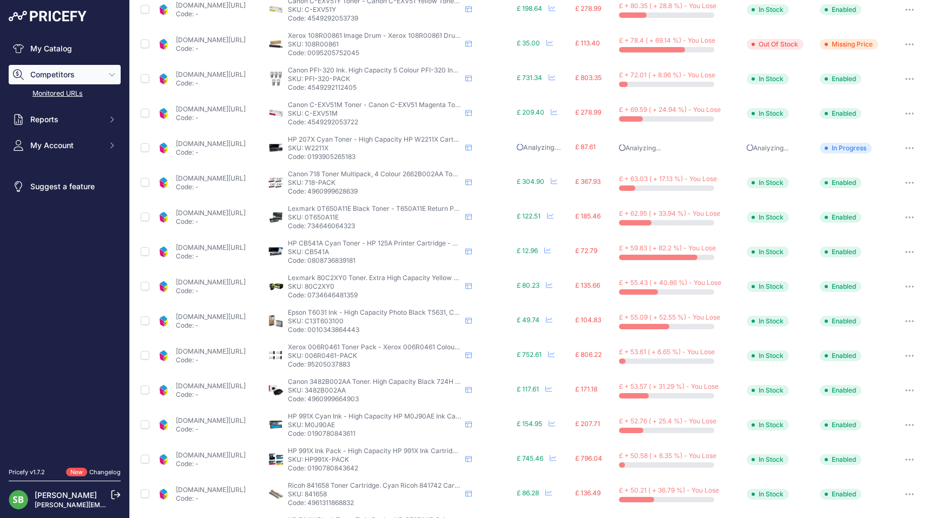
scroll to position [189, 0]
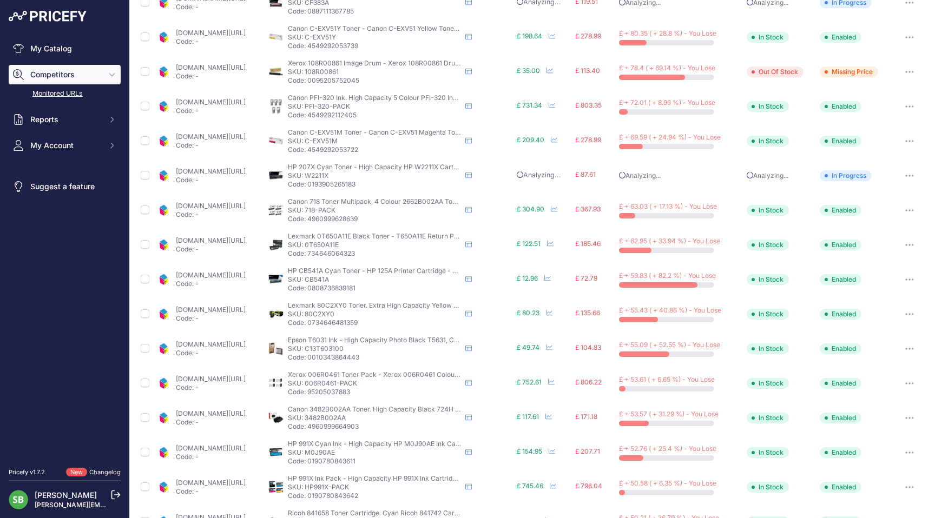
click at [899, 277] on button "button" at bounding box center [910, 279] width 22 height 15
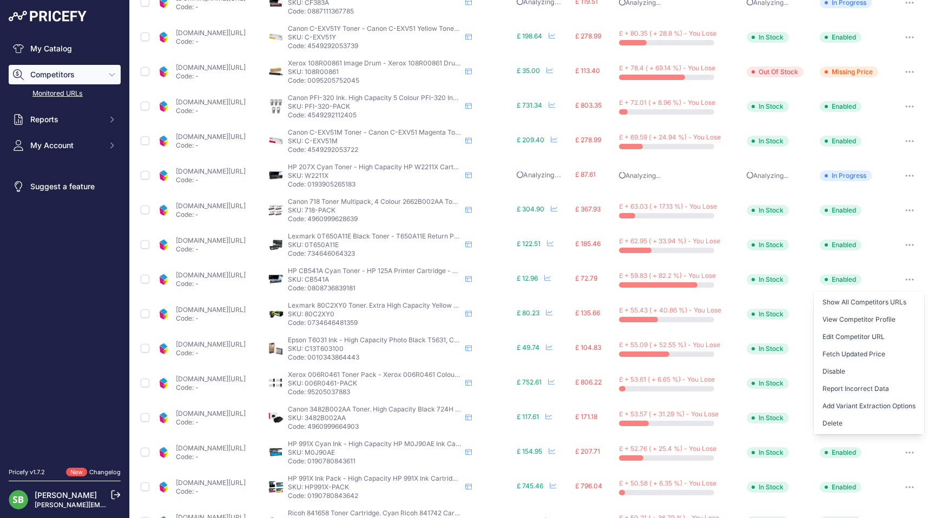
click at [852, 353] on button "Fetch Updated Price" at bounding box center [869, 354] width 110 height 17
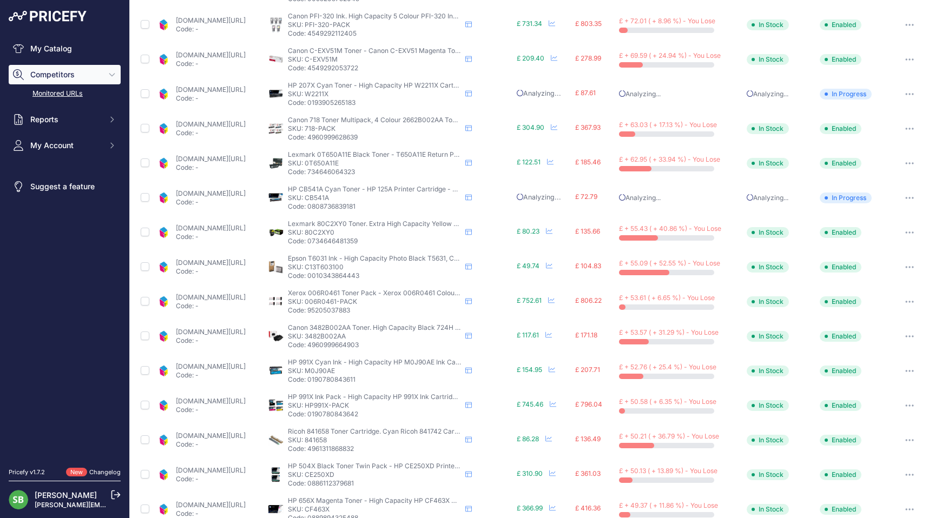
scroll to position [324, 0]
